Goal: Transaction & Acquisition: Purchase product/service

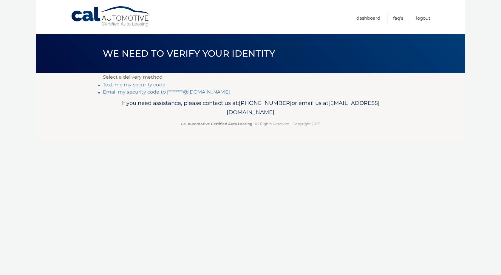
click at [151, 91] on link "Email my security code to j********@gmail.com" at bounding box center [166, 92] width 127 height 6
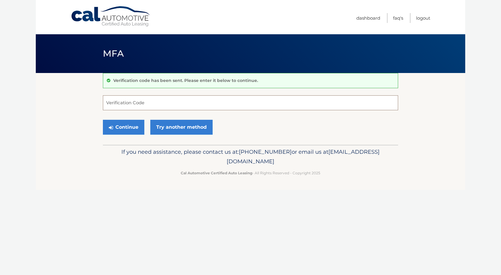
paste input "342364"
type input "342364"
click at [121, 129] on button "Continue" at bounding box center [123, 127] width 41 height 15
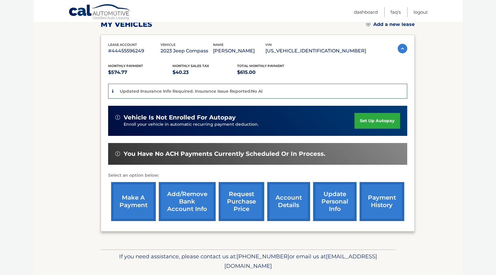
scroll to position [89, 0]
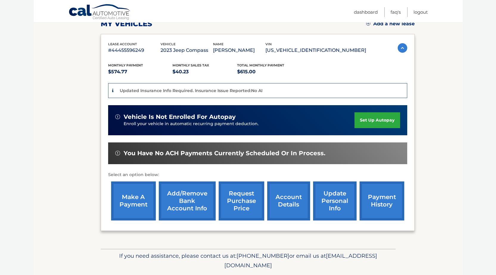
click at [291, 204] on link "account details" at bounding box center [288, 201] width 43 height 39
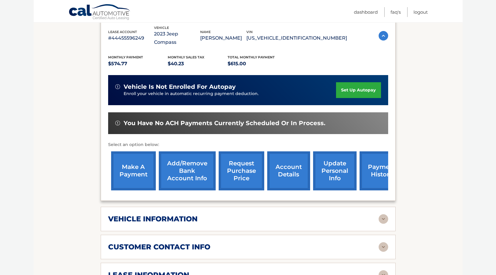
scroll to position [179, 0]
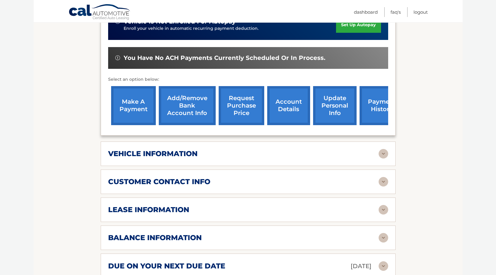
click at [387, 205] on img at bounding box center [384, 210] width 10 height 10
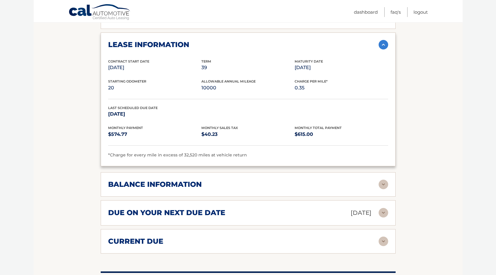
scroll to position [358, 0]
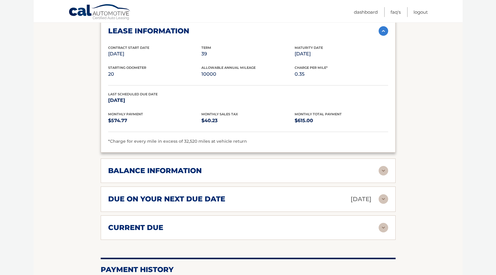
click at [381, 166] on img at bounding box center [384, 171] width 10 height 10
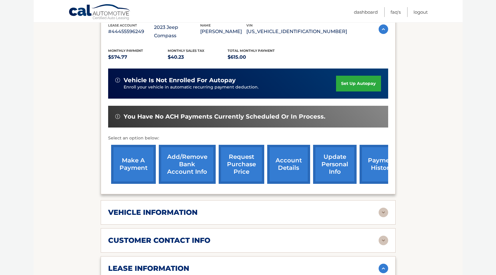
scroll to position [119, 0]
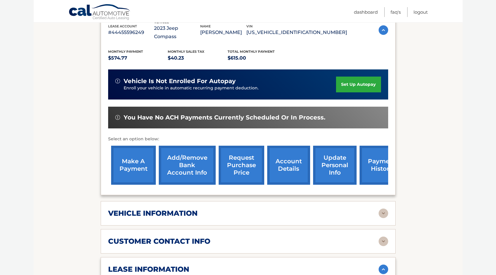
click at [133, 156] on link "make a payment" at bounding box center [133, 165] width 45 height 39
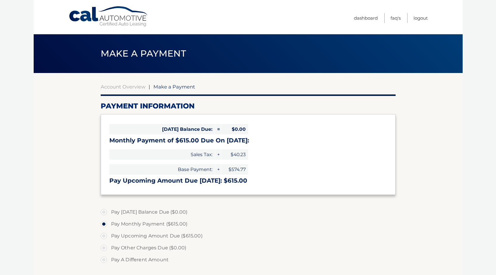
select select "YTljNGFhMWQtZmRjMy00MzlhLWJjZWItMzhlZTJjYWFiOGEy"
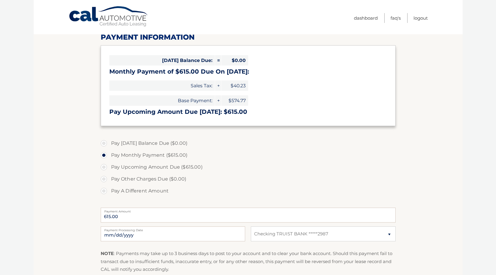
scroll to position [89, 0]
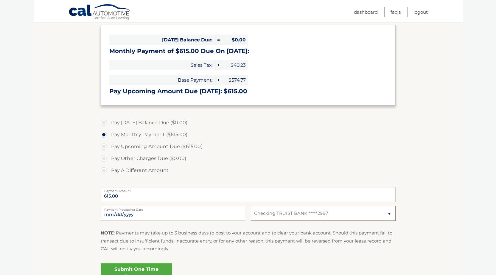
click at [287, 211] on select "Select Bank Account Checking TRUIST BANK *****2987" at bounding box center [323, 213] width 145 height 15
click at [287, 210] on select "Select Bank Account Checking TRUIST BANK *****2987" at bounding box center [323, 213] width 145 height 15
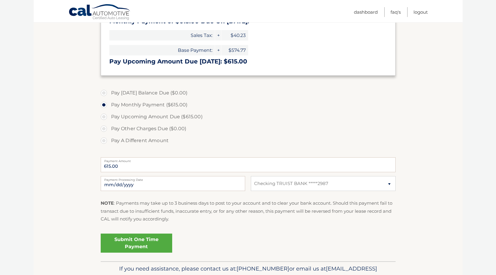
click at [151, 249] on link "Submit One Time Payment" at bounding box center [137, 243] width 72 height 19
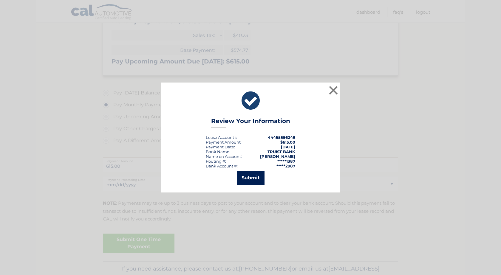
click at [241, 181] on button "Submit" at bounding box center [251, 178] width 28 height 14
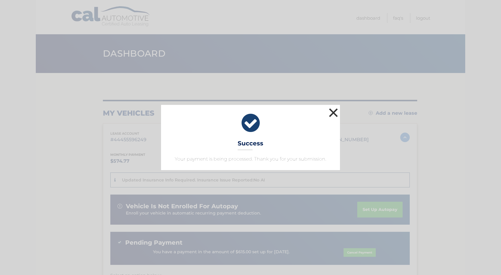
click at [332, 111] on button "×" at bounding box center [333, 113] width 12 height 12
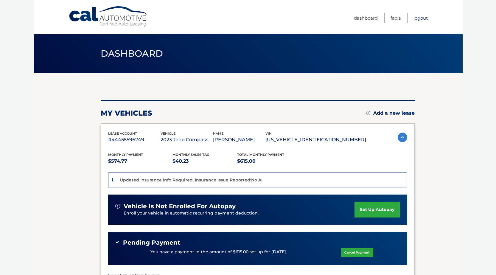
click at [422, 19] on link "Logout" at bounding box center [421, 18] width 14 height 10
